Goal: Information Seeking & Learning: Find specific fact

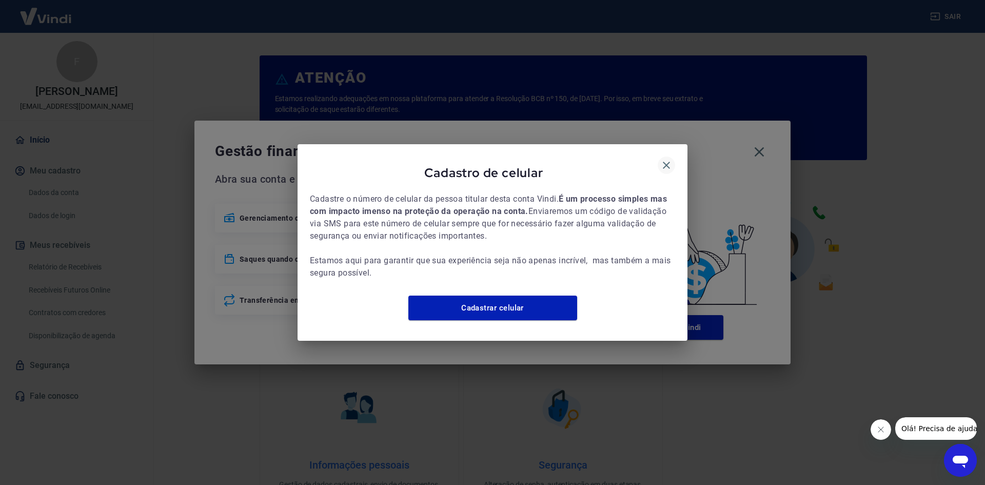
click at [666, 161] on icon "button" at bounding box center [667, 165] width 12 height 12
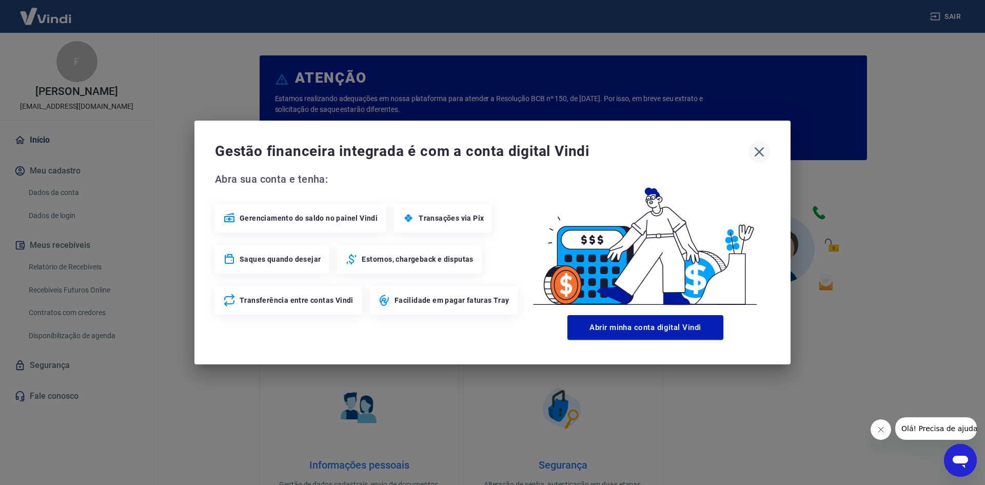
click at [763, 153] on icon "button" at bounding box center [759, 152] width 16 height 16
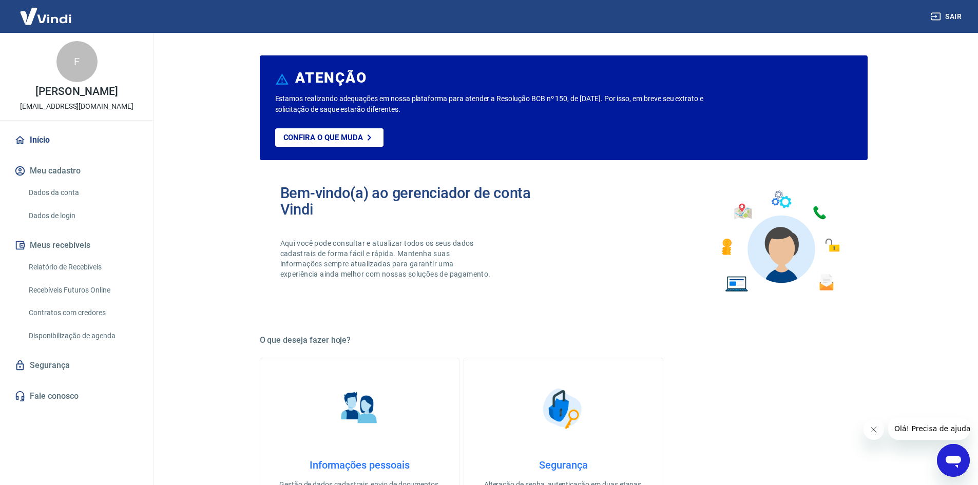
click at [94, 266] on link "Relatório de Recebíveis" at bounding box center [83, 267] width 117 height 21
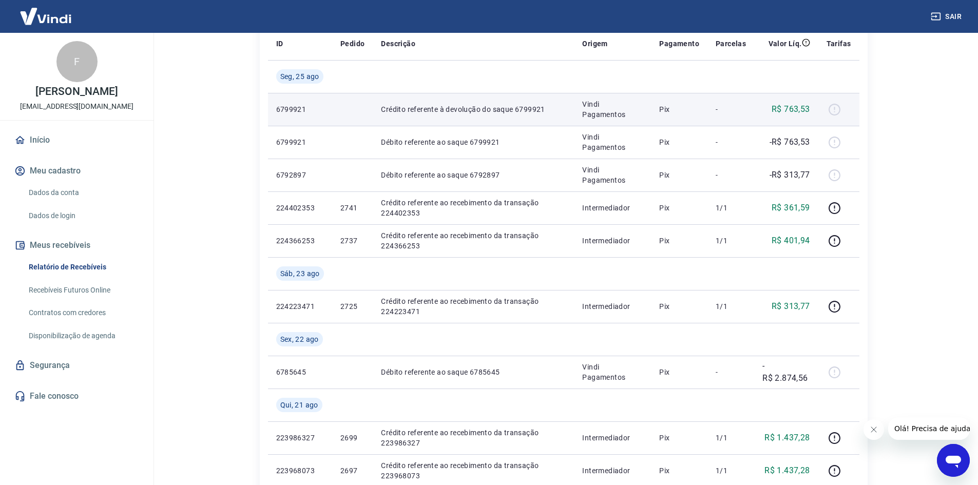
scroll to position [154, 0]
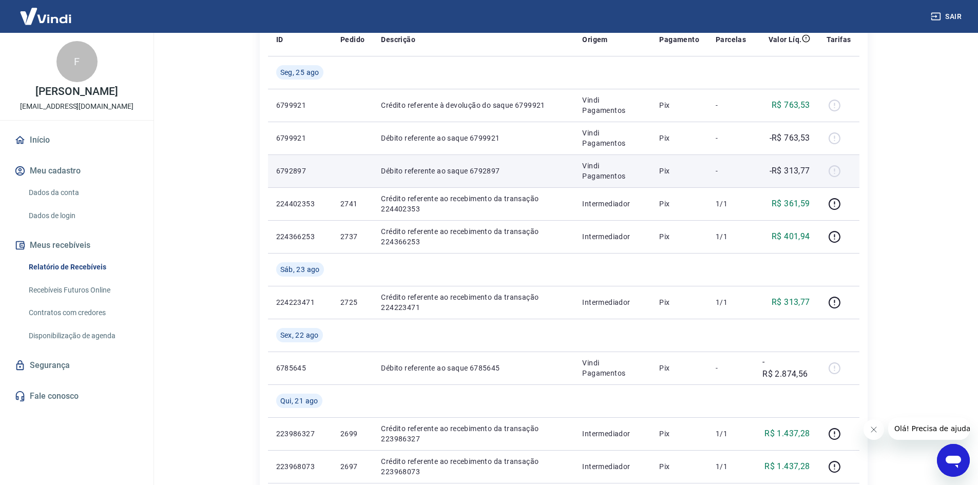
click at [489, 176] on td "Débito referente ao saque 6792897" at bounding box center [473, 170] width 201 height 33
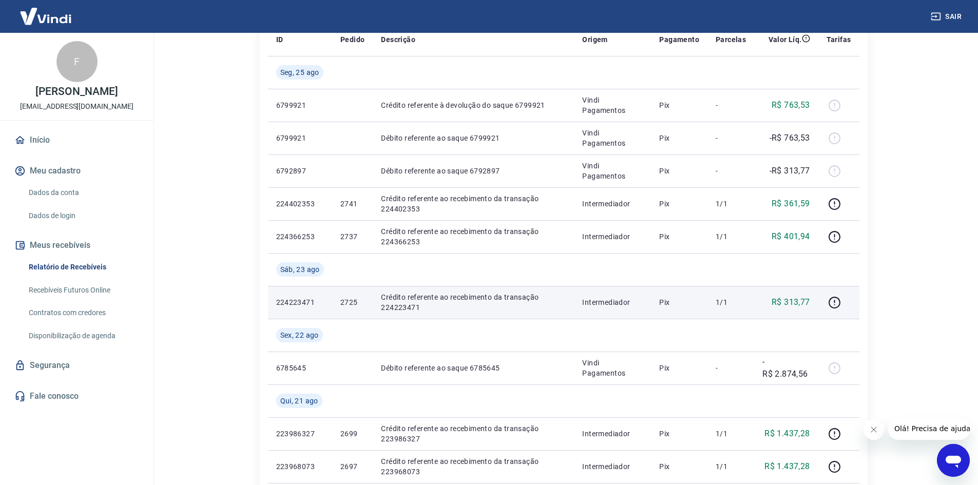
click at [350, 302] on p "2725" at bounding box center [352, 302] width 24 height 10
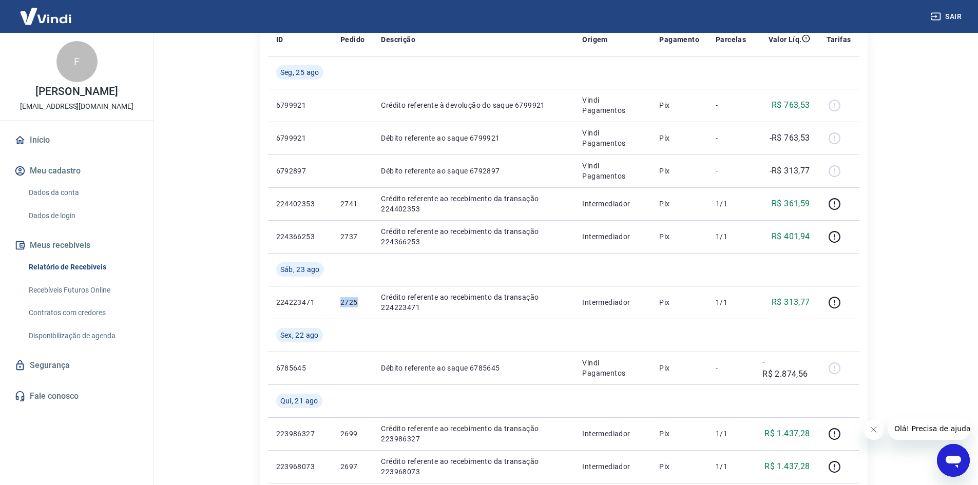
copy p "2725"
